Goal: Transaction & Acquisition: Purchase product/service

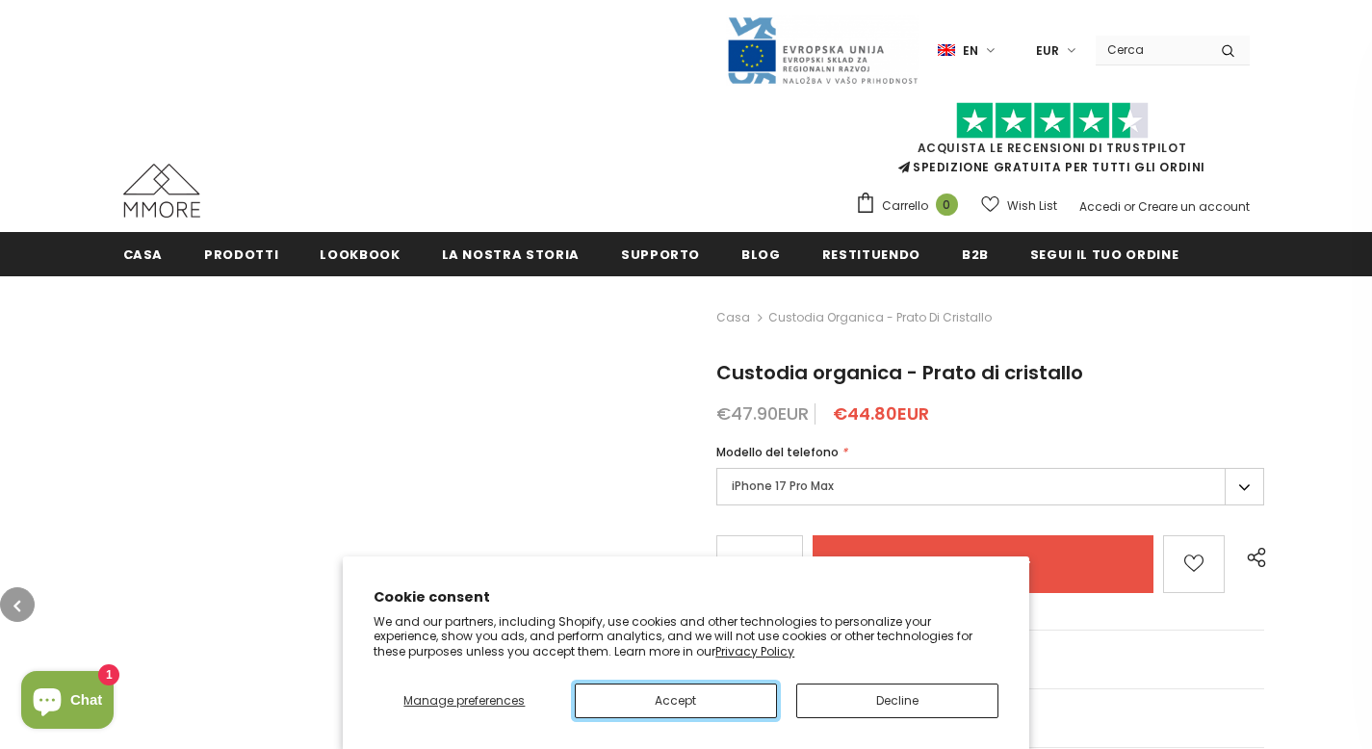
click at [675, 700] on button "Accept" at bounding box center [676, 701] width 202 height 35
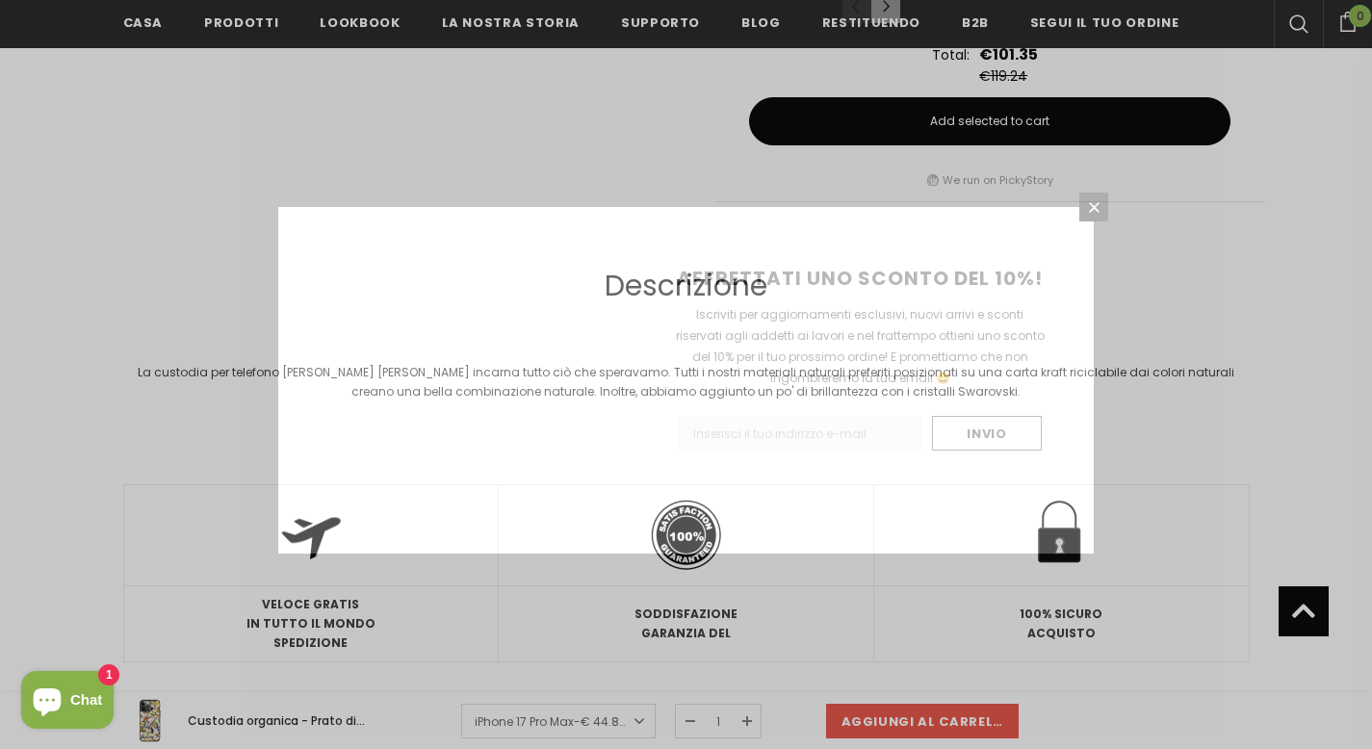
scroll to position [2248, 0]
